Goal: Task Accomplishment & Management: Use online tool/utility

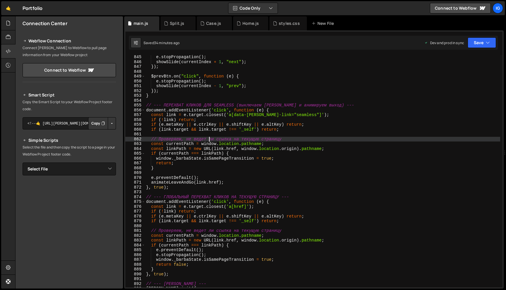
click at [209, 138] on div "e . stopPropagation ( ) ; showSlide ( currentIndex + 1 , "next" ) ; }) ; $prevB…" at bounding box center [322, 176] width 355 height 242
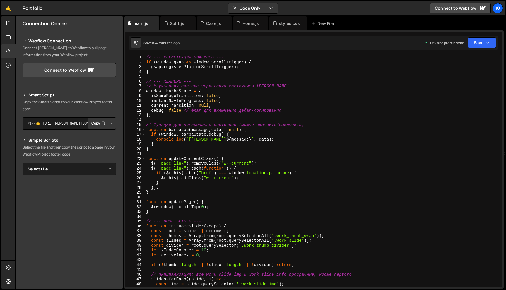
click at [146, 58] on div "// --- РЕГИСТРАЦИЯ ПЛАГИНОВ --- if ( window . gsap && window . ScrollTrigger ) …" at bounding box center [322, 176] width 355 height 242
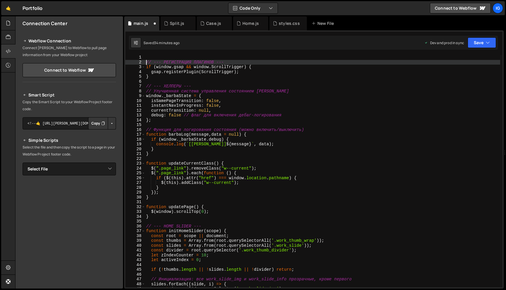
type textarea "// --- РЕГИСТРАЦИЯ ПЛАГИНОВ ---"
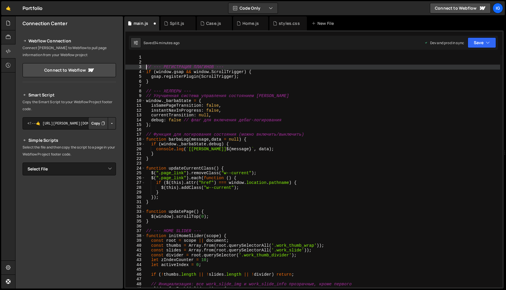
click at [155, 57] on div "// --- РЕГИСТРАЦИЯ ПЛАГИНОВ --- if ( window . gsap && window . ScrollTrigger ) …" at bounding box center [322, 176] width 355 height 242
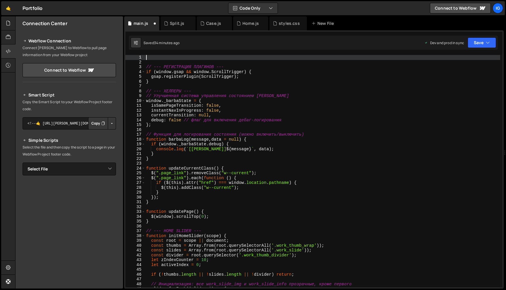
paste textarea "});"
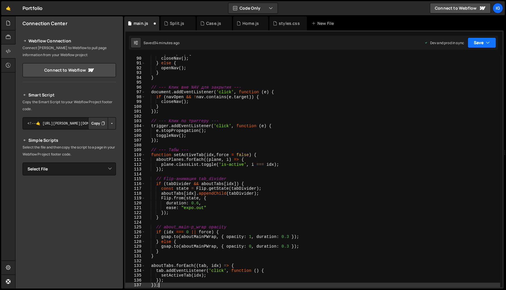
click at [492, 40] on button "Save" at bounding box center [482, 42] width 28 height 11
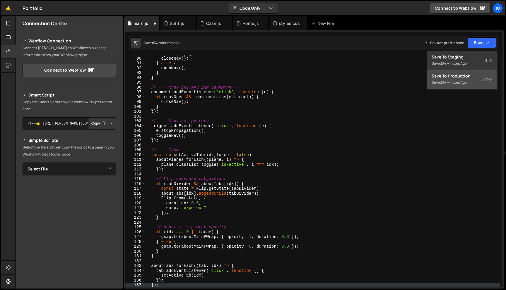
click at [463, 81] on div "34 minutes ago" at bounding box center [454, 82] width 25 height 5
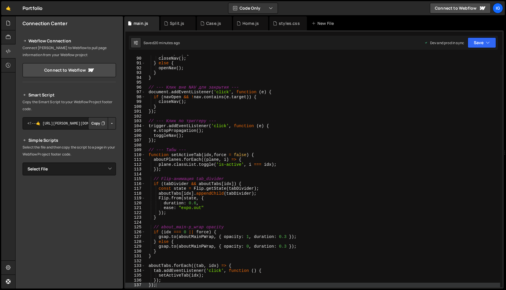
click at [278, 74] on div "if ( navOpen ) { closeNav ( ) ; } else { openNav ( ) ; } } // --- Клик вне NAV …" at bounding box center [322, 172] width 355 height 242
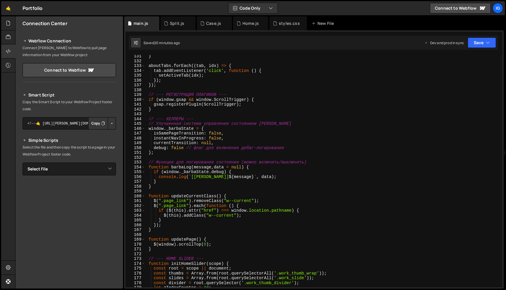
scroll to position [629, 0]
click at [150, 95] on div "} aboutTabs . forEach (( tab , idx ) => { tab . addEventListener ( 'click' , fu…" at bounding box center [322, 175] width 355 height 242
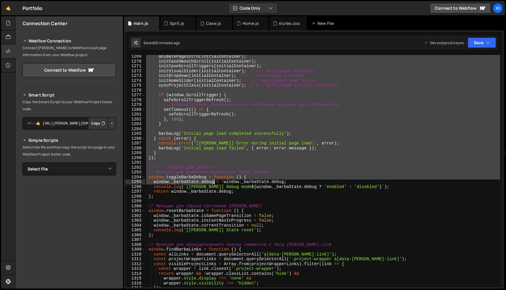
scroll to position [6355, 0]
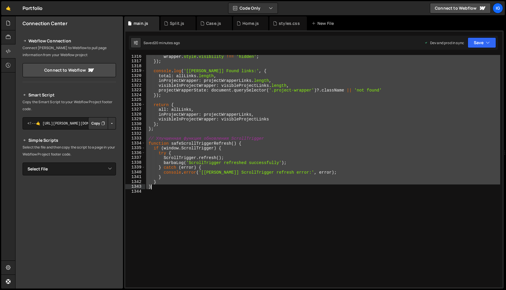
drag, startPoint x: 148, startPoint y: 95, endPoint x: 213, endPoint y: 187, distance: 111.8
click at [213, 187] on div "wrapper . style . visibility !== 'hidden' ; }) ; console . log ( '[[PERSON_NAME…" at bounding box center [322, 175] width 355 height 242
type textarea "} }"
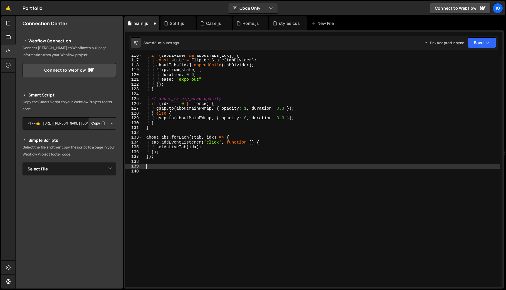
paste textarea
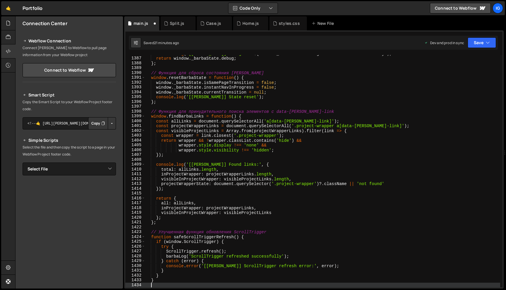
scroll to position [6696, 0]
click at [488, 39] on button "Save" at bounding box center [482, 42] width 28 height 11
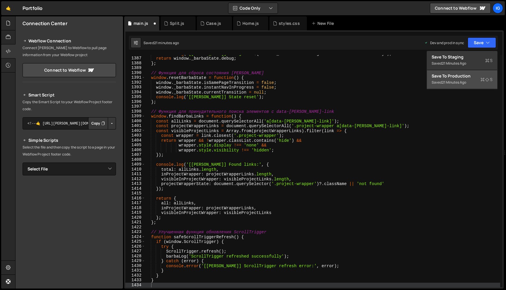
click at [458, 76] on div "Save to Production S" at bounding box center [462, 76] width 61 height 6
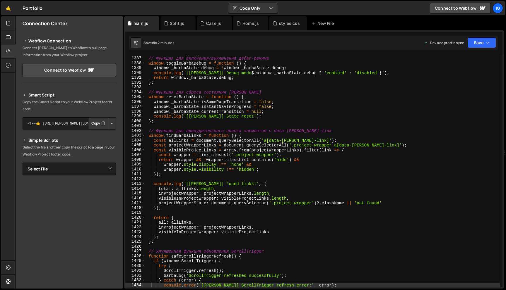
click at [300, 75] on div "// --- УТИЛИТЫ ДЛЯ ДЕБАГА --- // Функция для включения/выключения дебаг-режима …" at bounding box center [322, 172] width 355 height 242
type textarea "console.log(`[[PERSON_NAME]] Debug mode ${window._barbaState.debug ? 'enabled' …"
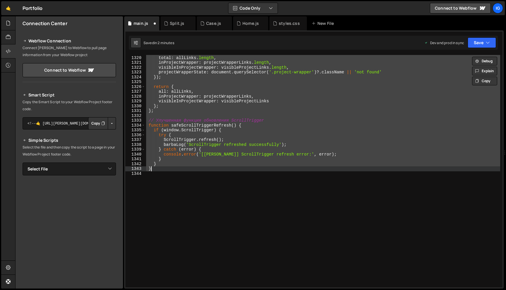
scroll to position [6373, 0]
click at [484, 38] on button "Save" at bounding box center [482, 42] width 28 height 11
click at [455, 76] on div "Save to Production S" at bounding box center [462, 76] width 61 height 6
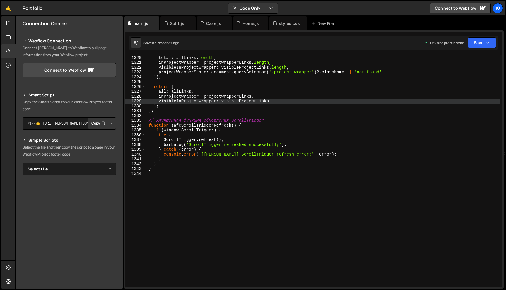
click at [227, 101] on div "console . log ( '[[PERSON_NAME]] Found links:' , { total : allLinks . length , …" at bounding box center [322, 172] width 355 height 242
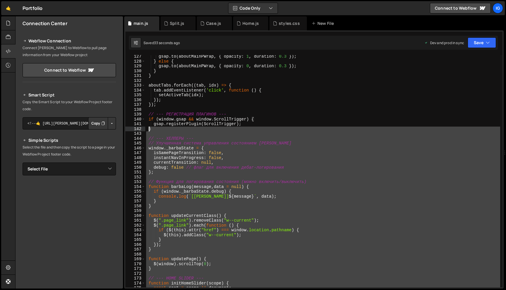
scroll to position [609, 0]
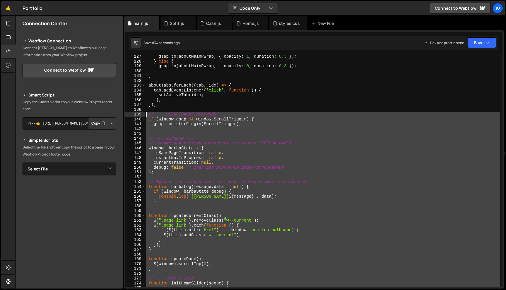
drag, startPoint x: 157, startPoint y: 172, endPoint x: 139, endPoint y: 114, distance: 60.0
click at [139, 114] on div "visibleInProjectWrapper: visibleProjectLinks 127 128 129 130 131 132 133 134 13…" at bounding box center [313, 171] width 377 height 233
type textarea "// --- РЕГИСТРАЦИЯ ПЛАГИНОВ --- if (window.gsap && window.ScrollTrigger) {"
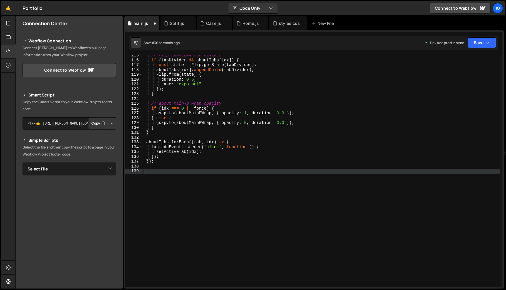
paste textarea
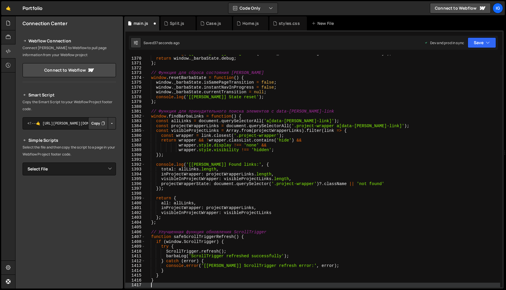
click at [480, 49] on div "Saved 37 seconds ago Dev and prod in sync Upgrade to Edit Save Save to Staging …" at bounding box center [313, 43] width 369 height 14
click at [480, 44] on button "Save" at bounding box center [482, 42] width 28 height 11
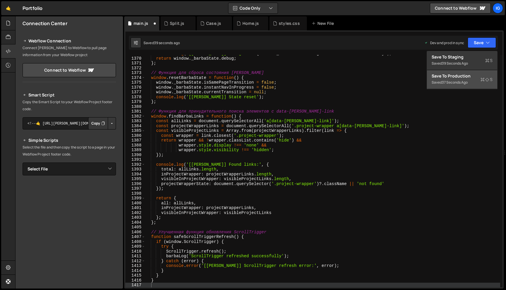
click at [463, 76] on div "Save to Production S" at bounding box center [462, 76] width 61 height 6
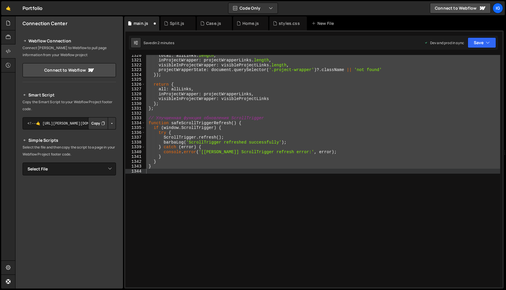
scroll to position [6375, 0]
click at [481, 42] on button "Save" at bounding box center [482, 42] width 28 height 11
click at [461, 77] on div "Save to Production S" at bounding box center [462, 76] width 61 height 6
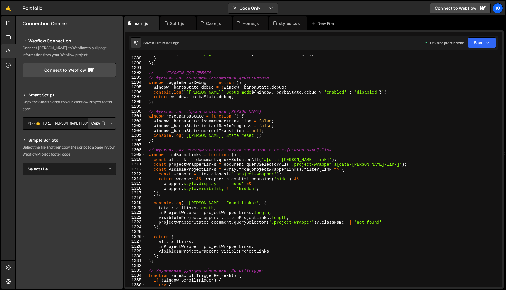
scroll to position [6223, 0]
click at [151, 93] on div "barbaLog ( 'Initial page load failed' , { error : error . message }) ; } }) ; /…" at bounding box center [322, 172] width 355 height 242
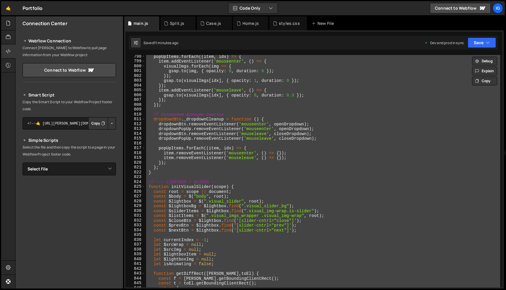
click at [261, 124] on div "popUpItems . forEach (( item , idx ) => { item . addEventListener ( 'mouseenter…" at bounding box center [322, 171] width 355 height 233
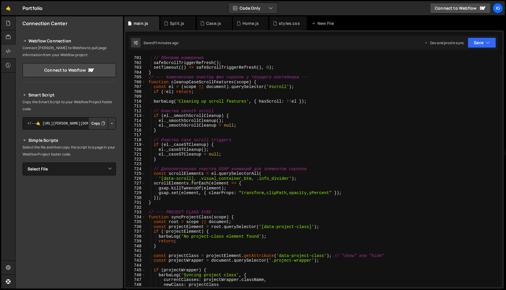
scroll to position [2973, 0]
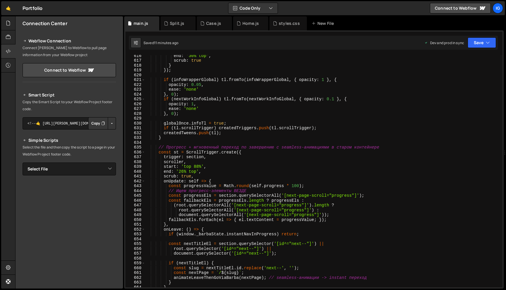
click at [245, 93] on div "end : '30% top' , scrub : true } }) ; if ( infoWrapperGlobal ) tl . fromTo ( in…" at bounding box center [322, 174] width 355 height 242
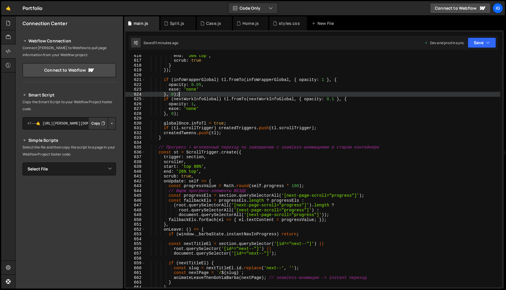
type textarea "}"
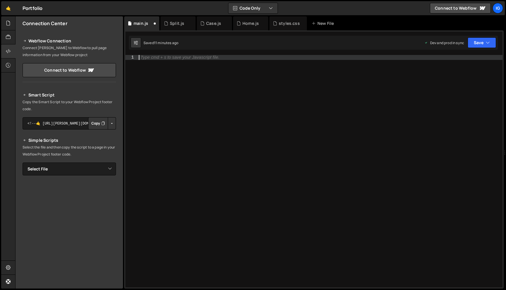
paste textarea
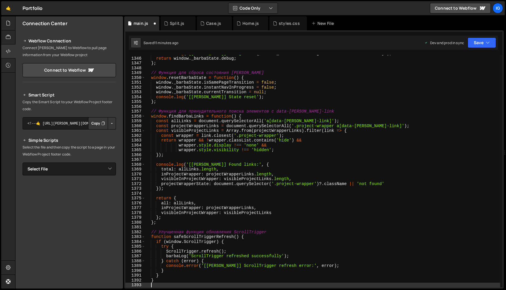
scroll to position [6498, 0]
click at [472, 42] on button "Save" at bounding box center [482, 42] width 28 height 11
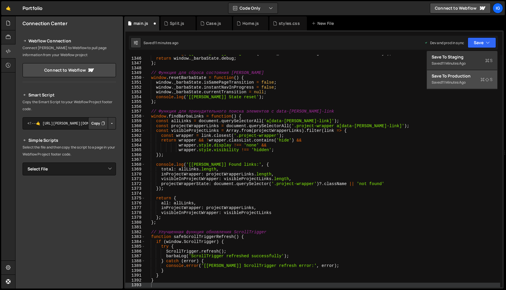
click at [466, 76] on div "Save to Production S" at bounding box center [462, 76] width 61 height 6
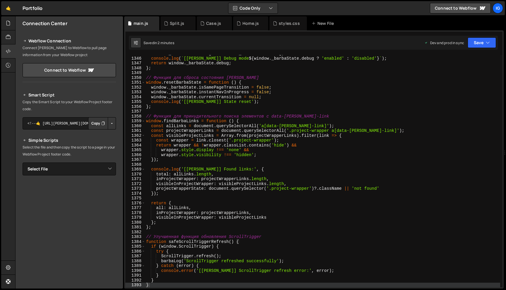
click at [254, 83] on div "window . _barbaState . debug = ! window . _barbaState . debug ; console . log (…" at bounding box center [322, 172] width 355 height 242
type textarea "}"
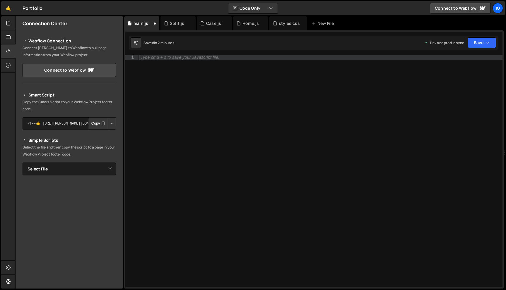
scroll to position [6261, 0]
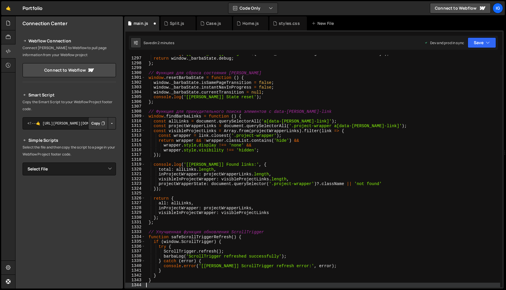
click at [485, 36] on div "Saved in 2 minutes Dev and prod in sync Upgrade to Edit Save Save to Staging S …" at bounding box center [313, 43] width 369 height 14
click at [484, 38] on button "Save" at bounding box center [482, 42] width 28 height 11
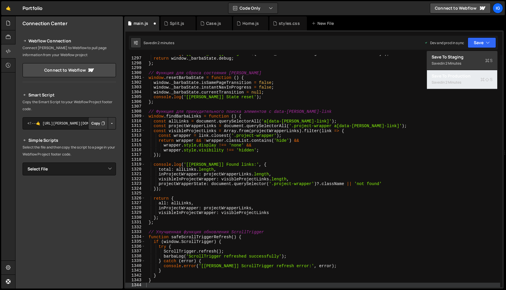
click at [469, 83] on div "Saved in 2 minutes" at bounding box center [462, 82] width 61 height 7
